Goal: Task Accomplishment & Management: Use online tool/utility

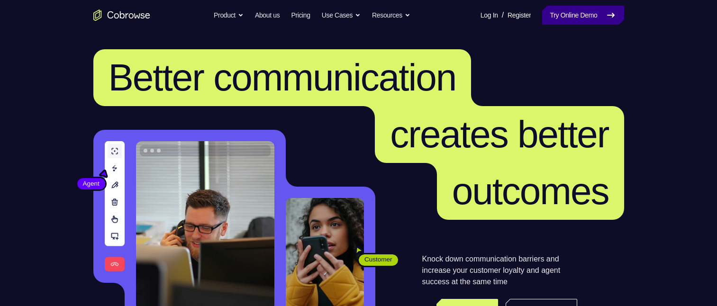
click at [565, 20] on link "Try Online Demo" at bounding box center [582, 15] width 81 height 19
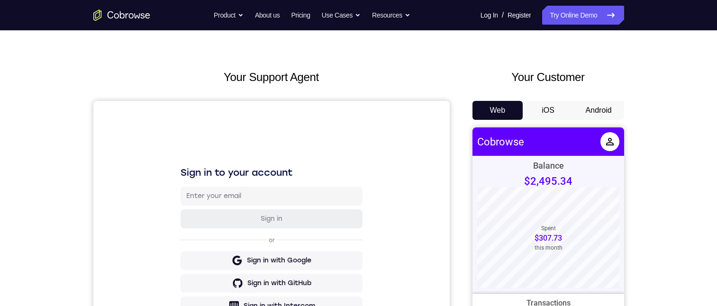
scroll to position [95, 0]
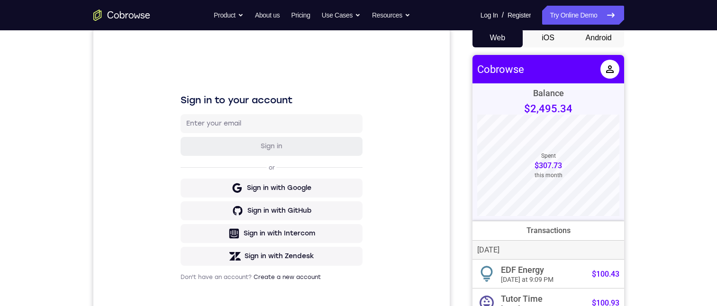
click at [576, 41] on button "Android" at bounding box center [598, 37] width 51 height 19
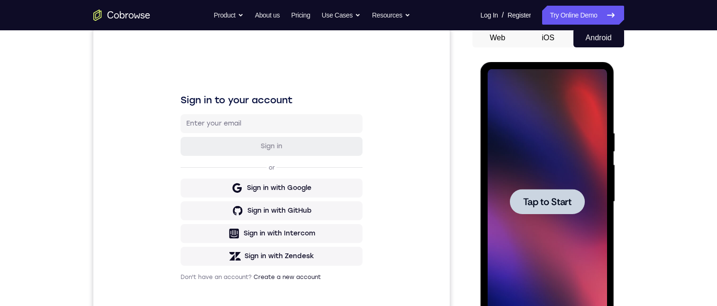
drag, startPoint x: 546, startPoint y: 205, endPoint x: 548, endPoint y: 301, distance: 96.7
click at [548, 207] on span "Tap to Start" at bounding box center [547, 201] width 48 height 9
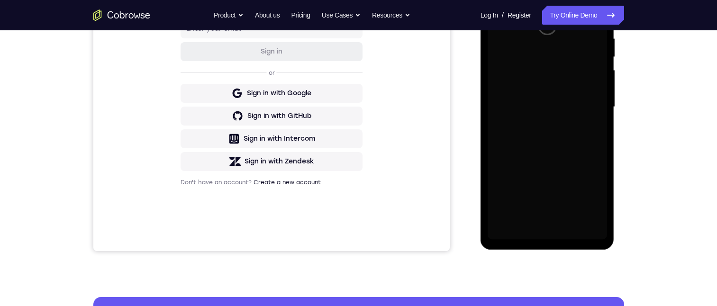
scroll to position [142, 0]
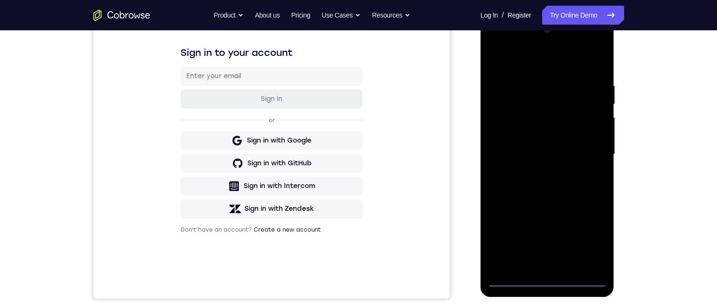
drag, startPoint x: 547, startPoint y: 284, endPoint x: 1032, endPoint y: 314, distance: 485.9
click at [547, 283] on div at bounding box center [546, 154] width 119 height 265
click at [506, 265] on div at bounding box center [546, 154] width 119 height 265
click at [510, 85] on div at bounding box center [546, 154] width 119 height 265
click at [564, 261] on div at bounding box center [546, 154] width 119 height 265
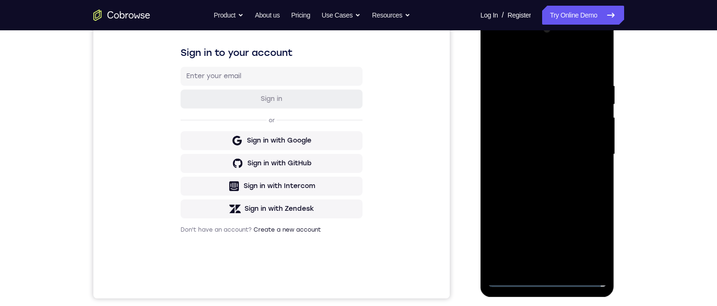
drag, startPoint x: 541, startPoint y: 84, endPoint x: 1159, endPoint y: 26, distance: 620.4
click at [541, 85] on div at bounding box center [546, 154] width 119 height 265
click at [510, 83] on div at bounding box center [546, 154] width 119 height 265
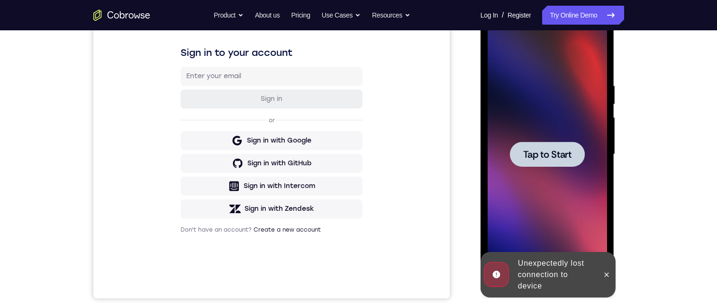
click at [560, 153] on span "Tap to Start" at bounding box center [547, 154] width 48 height 9
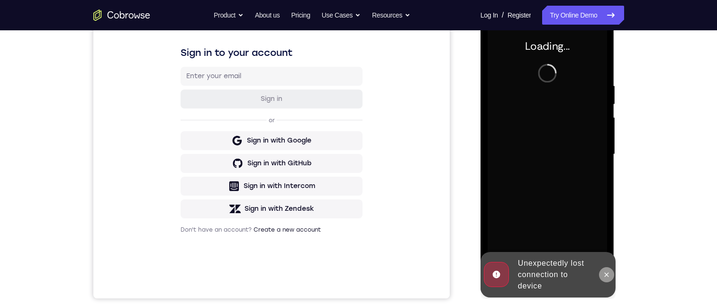
click at [601, 274] on button at bounding box center [606, 274] width 15 height 15
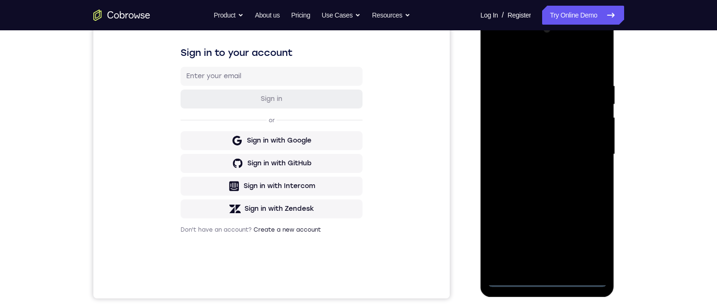
click at [547, 281] on div at bounding box center [546, 154] width 119 height 265
click at [504, 263] on div at bounding box center [546, 154] width 119 height 265
click at [548, 267] on div at bounding box center [546, 154] width 119 height 265
click at [567, 262] on div at bounding box center [546, 154] width 119 height 265
click at [542, 87] on div at bounding box center [546, 154] width 119 height 265
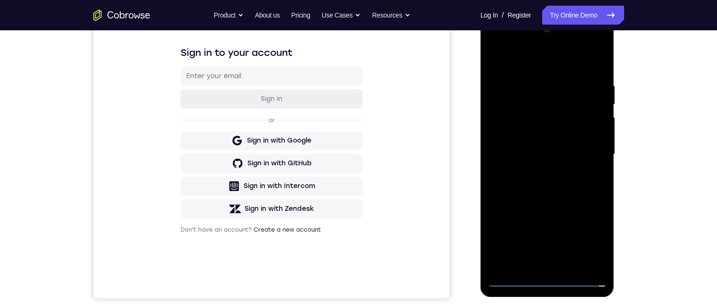
click at [553, 62] on div at bounding box center [546, 154] width 119 height 265
click at [508, 98] on div at bounding box center [546, 154] width 119 height 265
click at [537, 171] on div at bounding box center [546, 154] width 119 height 265
click at [530, 143] on div at bounding box center [546, 154] width 119 height 265
click at [549, 129] on div at bounding box center [546, 154] width 119 height 265
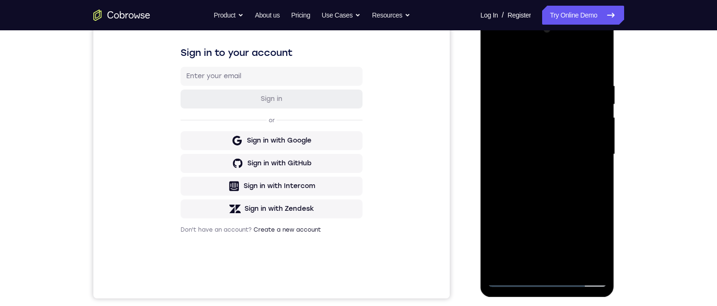
click at [554, 155] on div at bounding box center [546, 154] width 119 height 265
click at [542, 188] on div at bounding box center [546, 154] width 119 height 265
click at [572, 244] on div at bounding box center [546, 154] width 119 height 265
drag, startPoint x: 574, startPoint y: 185, endPoint x: 590, endPoint y: 170, distance: 21.8
click at [576, 185] on div at bounding box center [546, 154] width 119 height 265
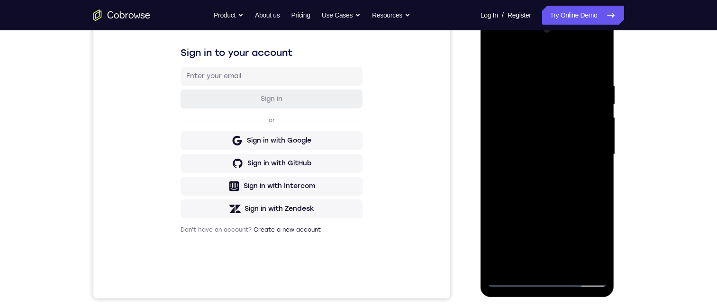
click at [590, 170] on div at bounding box center [546, 154] width 119 height 265
drag, startPoint x: 566, startPoint y: 185, endPoint x: 956, endPoint y: 174, distance: 390.9
click at [566, 185] on div at bounding box center [546, 154] width 119 height 265
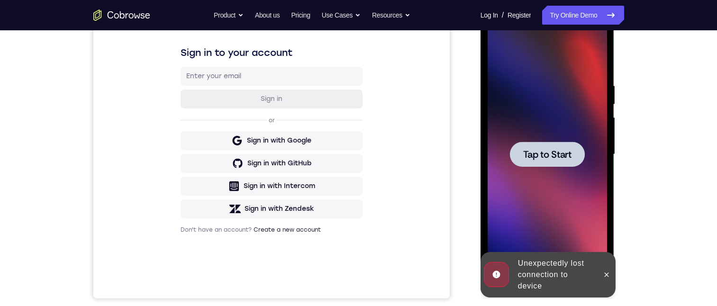
click at [545, 158] on span "Tap to Start" at bounding box center [547, 154] width 48 height 9
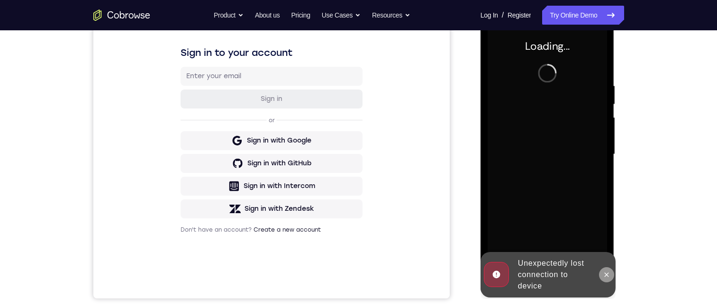
click at [602, 272] on button at bounding box center [606, 274] width 15 height 15
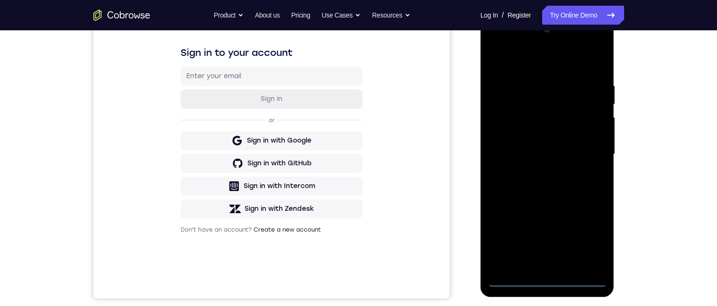
click at [540, 283] on div at bounding box center [546, 154] width 119 height 265
drag, startPoint x: 501, startPoint y: 260, endPoint x: 958, endPoint y: 281, distance: 457.1
click at [501, 260] on div at bounding box center [546, 154] width 119 height 265
click at [547, 261] on div at bounding box center [546, 154] width 119 height 265
click at [565, 261] on div at bounding box center [546, 154] width 119 height 265
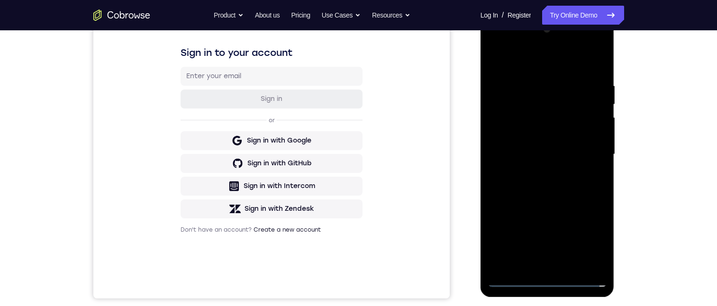
click at [544, 83] on div at bounding box center [546, 154] width 119 height 265
click at [562, 99] on div at bounding box center [546, 154] width 119 height 265
click at [538, 266] on div at bounding box center [546, 154] width 119 height 265
click at [534, 263] on div at bounding box center [546, 154] width 119 height 265
click at [527, 148] on div at bounding box center [546, 154] width 119 height 265
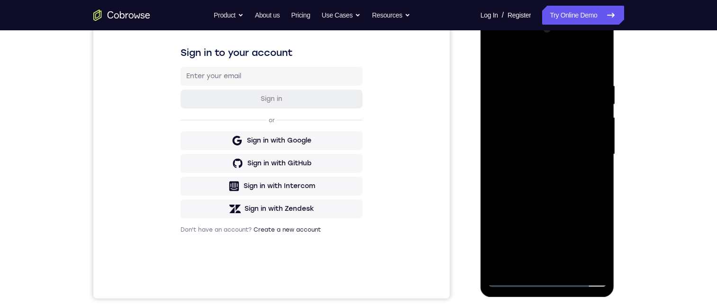
click at [514, 282] on div at bounding box center [546, 154] width 119 height 265
click at [548, 152] on div at bounding box center [546, 154] width 119 height 265
drag, startPoint x: 570, startPoint y: 138, endPoint x: 1096, endPoint y: 165, distance: 527.4
click at [570, 138] on div at bounding box center [546, 154] width 119 height 265
click at [586, 150] on div at bounding box center [546, 154] width 119 height 265
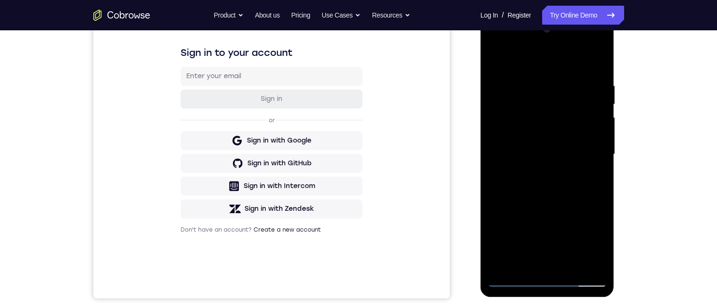
click at [570, 185] on div at bounding box center [546, 154] width 119 height 265
click at [600, 69] on div at bounding box center [546, 154] width 119 height 265
click at [523, 266] on div at bounding box center [546, 154] width 119 height 265
click at [500, 269] on div at bounding box center [546, 154] width 119 height 265
click at [590, 58] on div at bounding box center [546, 154] width 119 height 265
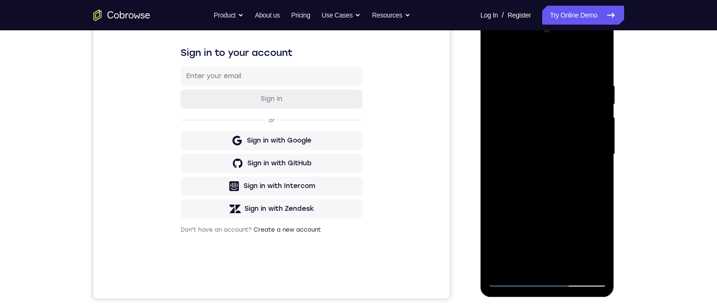
click at [593, 71] on div at bounding box center [546, 154] width 119 height 265
click at [596, 72] on div at bounding box center [546, 154] width 119 height 265
click at [579, 73] on div at bounding box center [546, 154] width 119 height 265
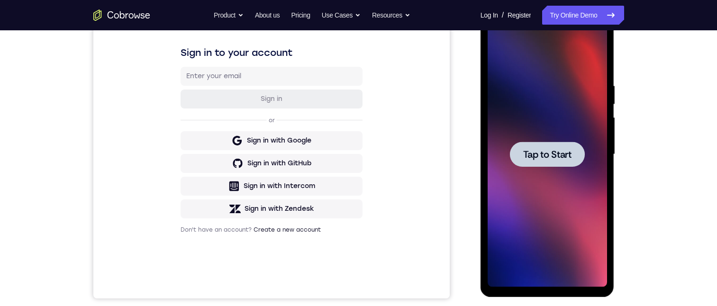
click at [552, 163] on div at bounding box center [547, 154] width 75 height 25
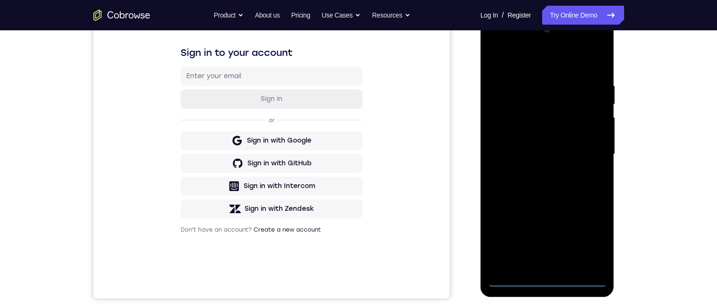
click at [549, 280] on div at bounding box center [546, 154] width 119 height 265
click at [547, 280] on div at bounding box center [546, 154] width 119 height 265
click at [499, 262] on div at bounding box center [546, 154] width 119 height 265
click at [525, 77] on div at bounding box center [546, 154] width 119 height 265
click at [525, 86] on div at bounding box center [546, 154] width 119 height 265
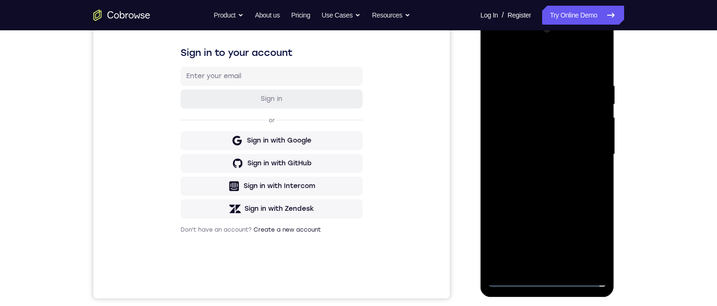
click at [552, 85] on div at bounding box center [546, 154] width 119 height 265
